Goal: Book appointment/travel/reservation

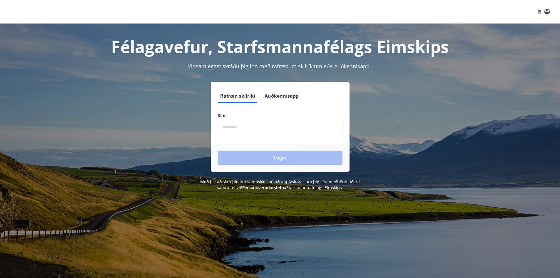
click at [245, 126] on input "phone" at bounding box center [280, 127] width 125 height 14
type input "********"
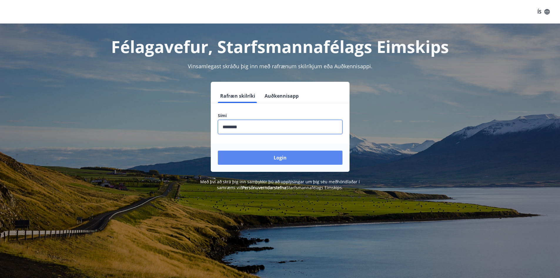
click at [256, 159] on button "Login" at bounding box center [280, 158] width 125 height 14
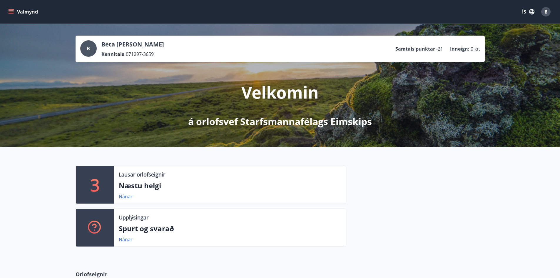
click at [136, 174] on p "Lausar orlofseignir" at bounding box center [142, 175] width 46 height 8
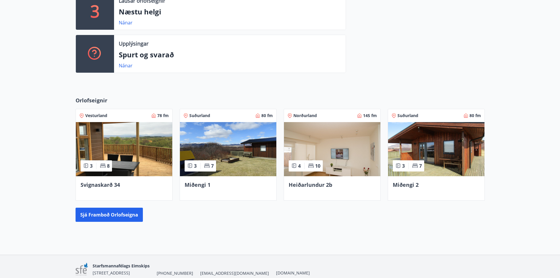
scroll to position [200, 0]
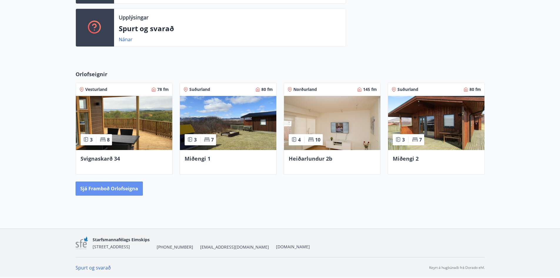
drag, startPoint x: 106, startPoint y: 187, endPoint x: 240, endPoint y: 188, distance: 134.7
click at [239, 188] on div "Sjá framboð orlofseigna" at bounding box center [280, 188] width 409 height 14
click at [328, 133] on img at bounding box center [332, 123] width 96 height 54
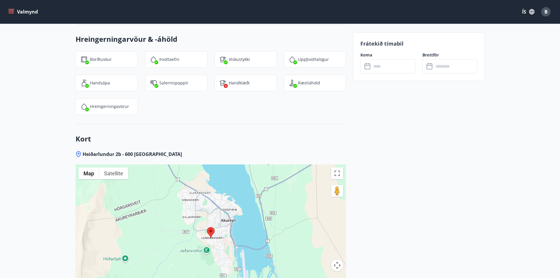
scroll to position [794, 0]
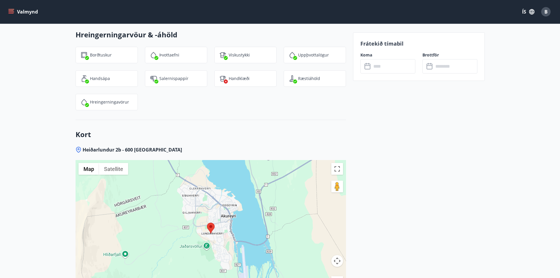
click at [380, 65] on input "text" at bounding box center [394, 66] width 44 height 14
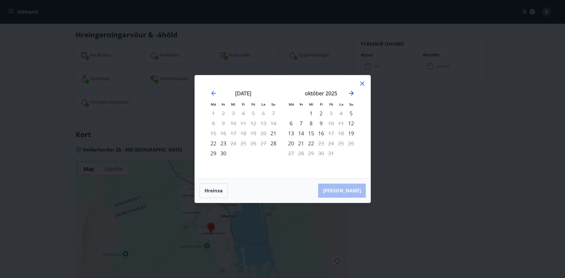
click at [353, 91] on icon "Move forward to switch to the next month." at bounding box center [351, 93] width 7 height 7
click at [291, 156] on div "24" at bounding box center [291, 153] width 10 height 10
click at [322, 154] on div "27" at bounding box center [321, 153] width 10 height 10
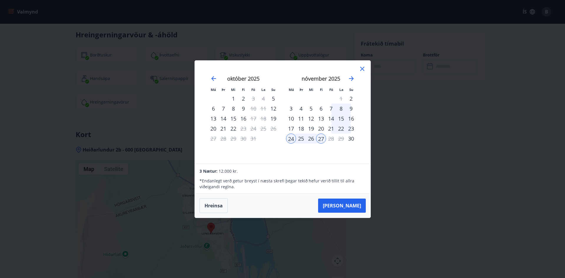
click at [289, 140] on div "24" at bounding box center [291, 139] width 10 height 10
click at [216, 204] on button "Hreinsa" at bounding box center [213, 205] width 28 height 15
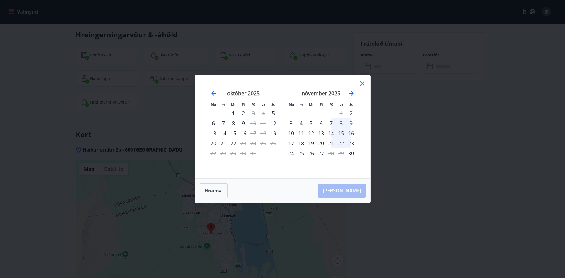
click at [291, 154] on div "24" at bounding box center [291, 153] width 10 height 10
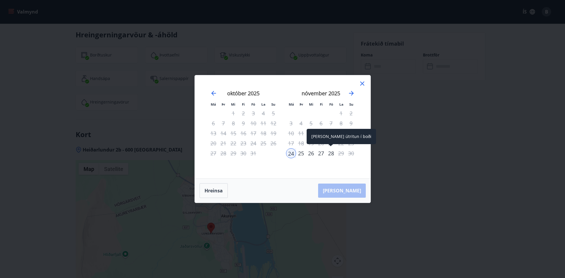
click at [331, 153] on div "28" at bounding box center [331, 153] width 10 height 10
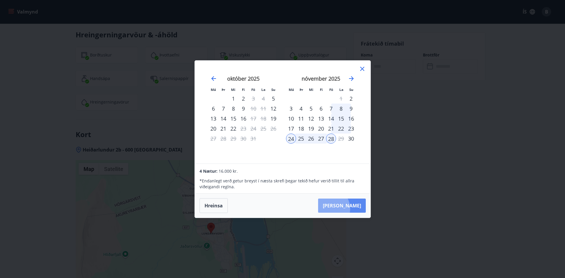
click at [347, 209] on button "[PERSON_NAME]" at bounding box center [342, 206] width 48 height 14
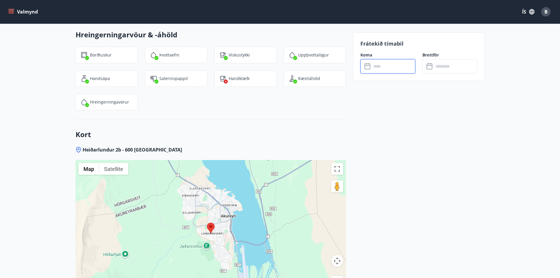
type input "******"
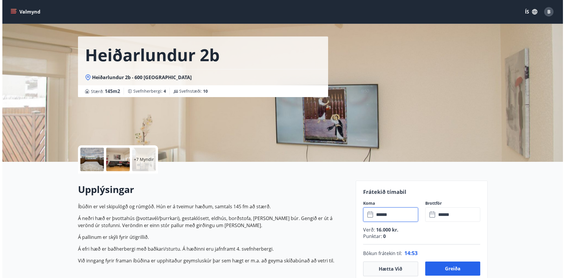
scroll to position [0, 0]
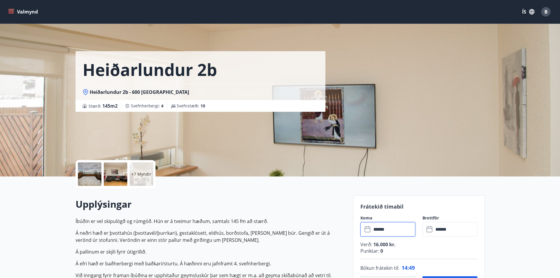
click at [144, 170] on div "+7 Myndir" at bounding box center [142, 174] width 24 height 24
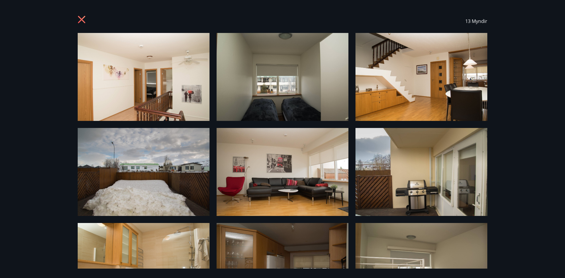
click at [49, 123] on div "13 Myndir" at bounding box center [282, 139] width 565 height 278
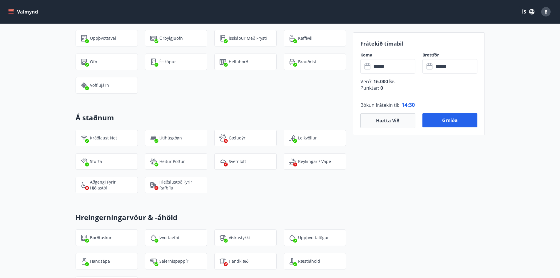
scroll to position [647, 0]
